Goal: Find specific page/section

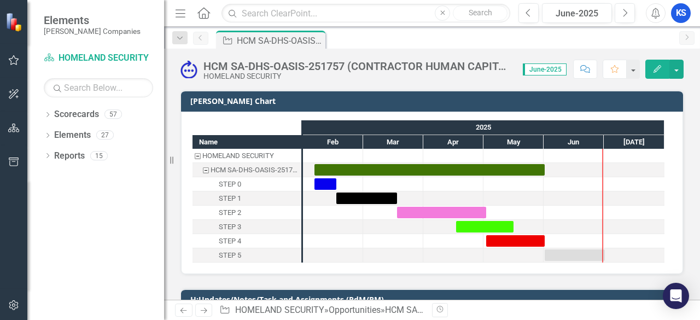
click at [295, 15] on div "icon.bolt Your timezone is currently set to EST (UTC-04:00), which is not align…" at bounding box center [350, 60] width 175 height 103
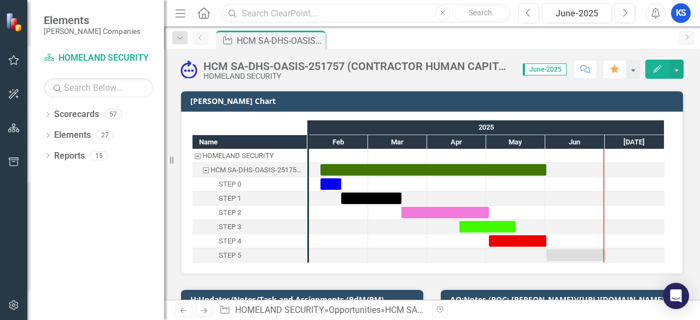
click at [283, 15] on input "text" at bounding box center [366, 13] width 289 height 19
type input "MCTSSA"
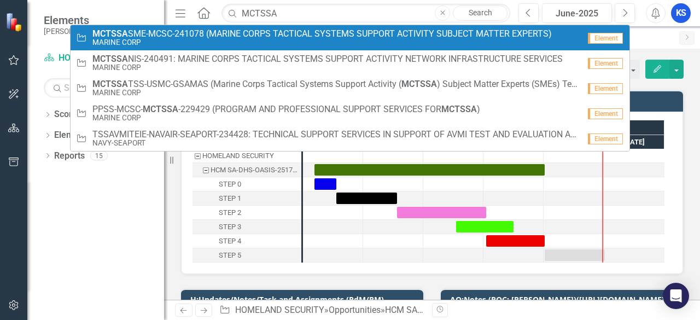
click at [179, 30] on span "MCTSSA SME-MCSC-241078 (MARINE CORPS TACTICAL SYSTEMS SUPPORT ACTIVITY SUBJECT …" at bounding box center [322, 34] width 460 height 10
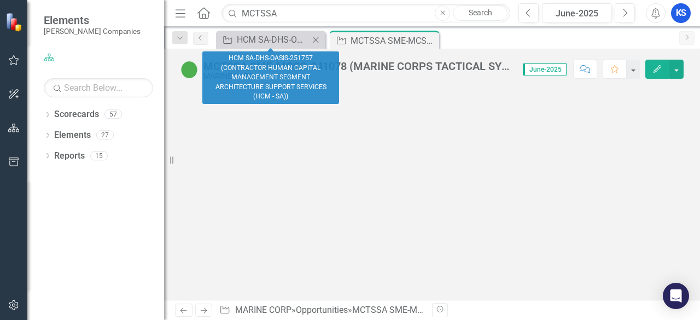
click at [318, 39] on icon "Close" at bounding box center [315, 40] width 11 height 9
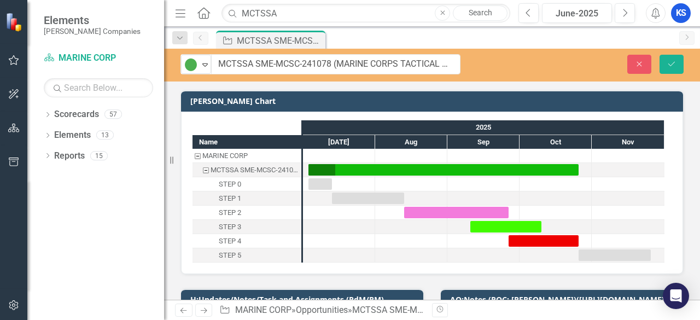
drag, startPoint x: 205, startPoint y: 64, endPoint x: 337, endPoint y: 70, distance: 132.6
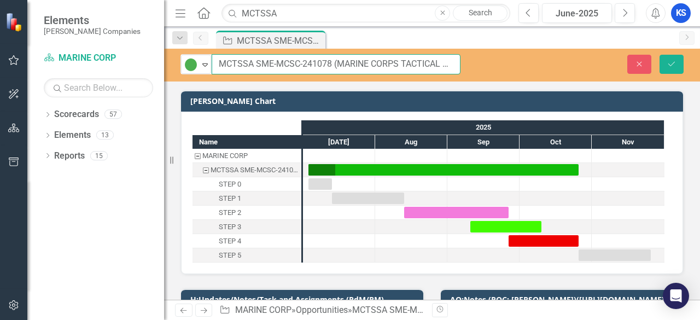
drag, startPoint x: 329, startPoint y: 64, endPoint x: 216, endPoint y: 61, distance: 113.8
click at [216, 61] on input "MCTSSA SME-MCSC-241078 (MARINE CORPS TACTICAL SYSTEMS SUPPORT ACTIVITY SUBJECT …" at bounding box center [336, 64] width 249 height 20
